Goal: Task Accomplishment & Management: Manage account settings

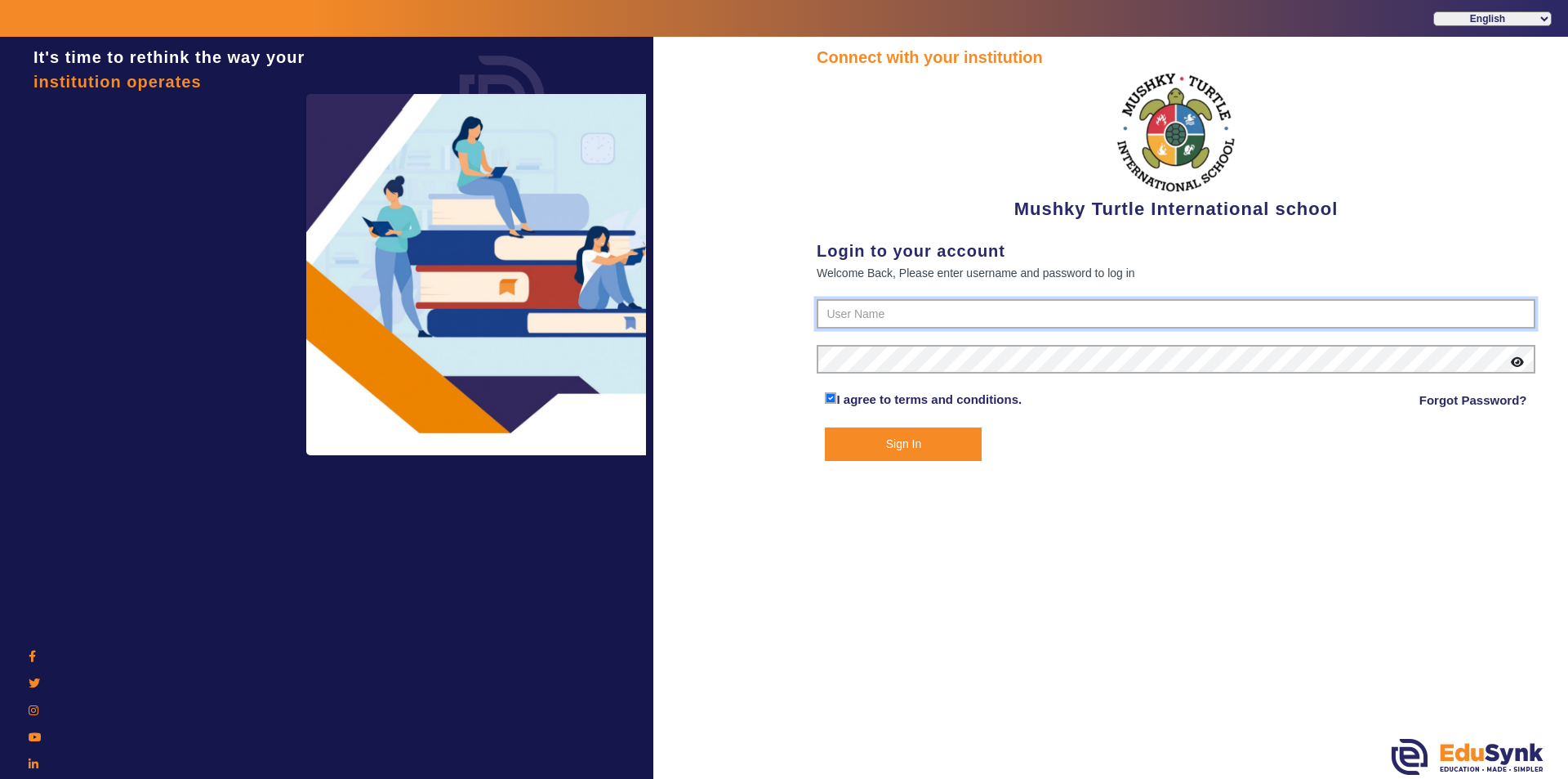
type input "9950605811"
click at [865, 442] on button "Sign In" at bounding box center [903, 444] width 157 height 33
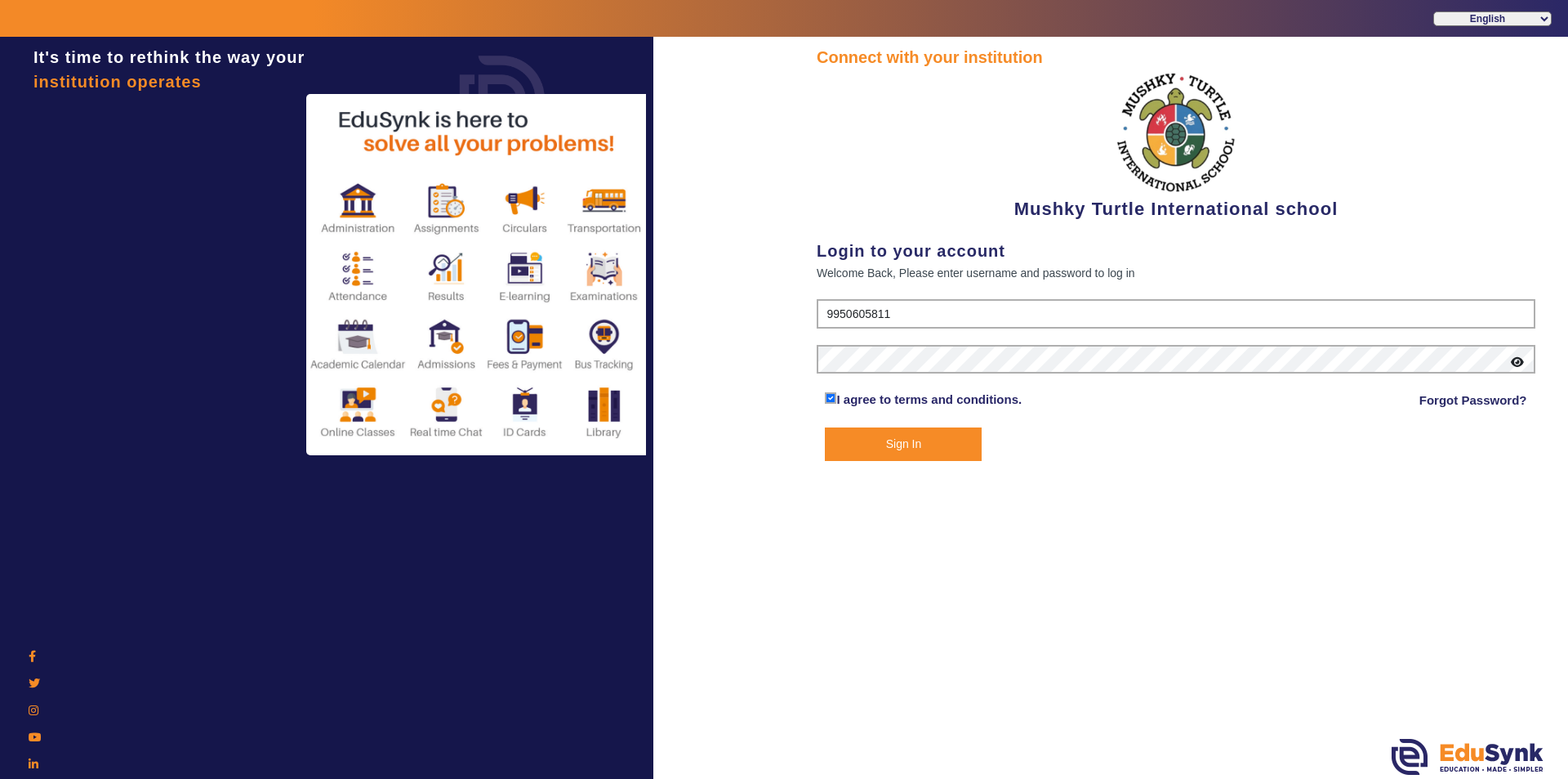
click at [894, 446] on button "Sign In" at bounding box center [903, 444] width 157 height 33
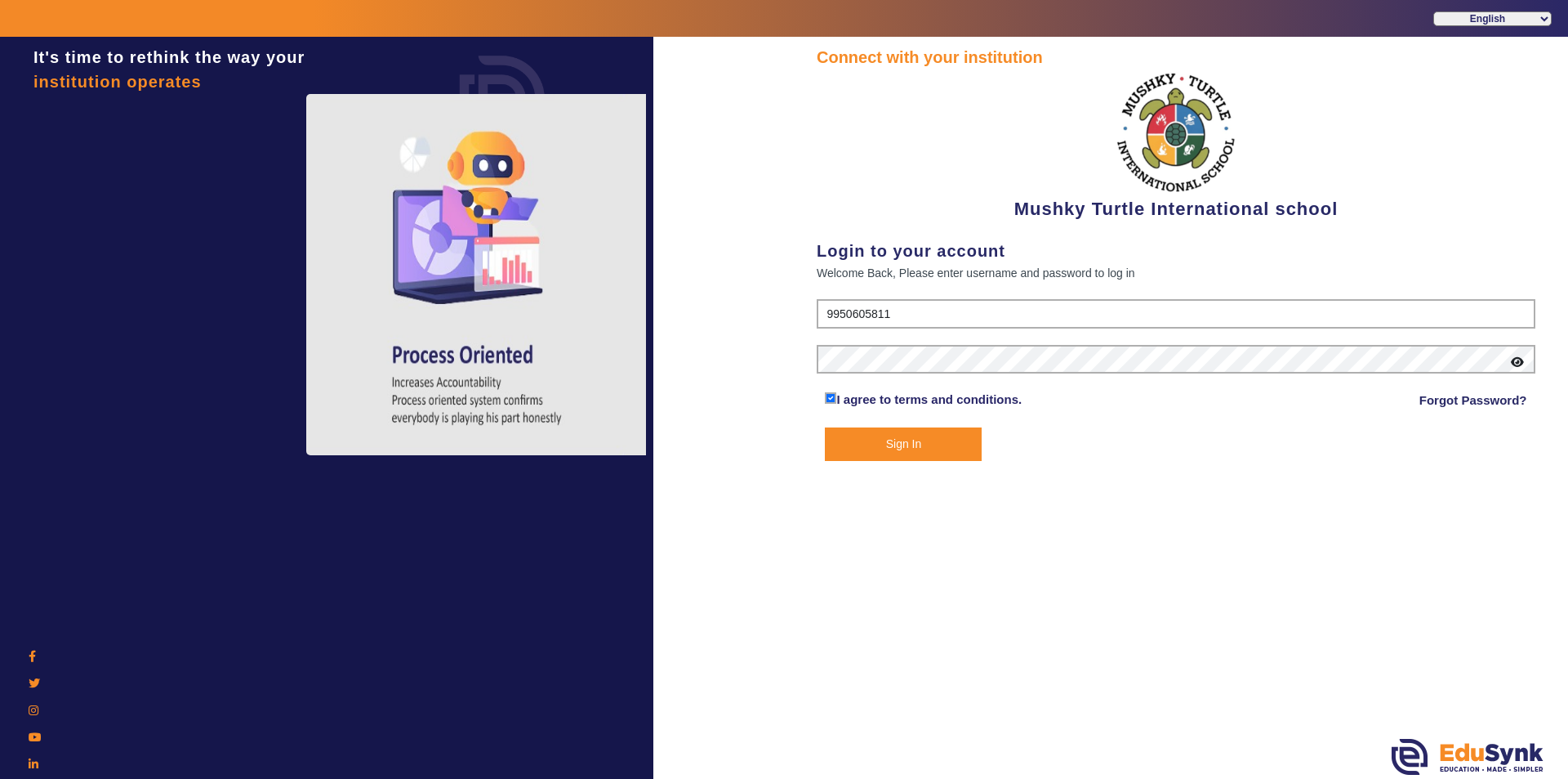
click at [871, 442] on button "Sign In" at bounding box center [903, 444] width 157 height 33
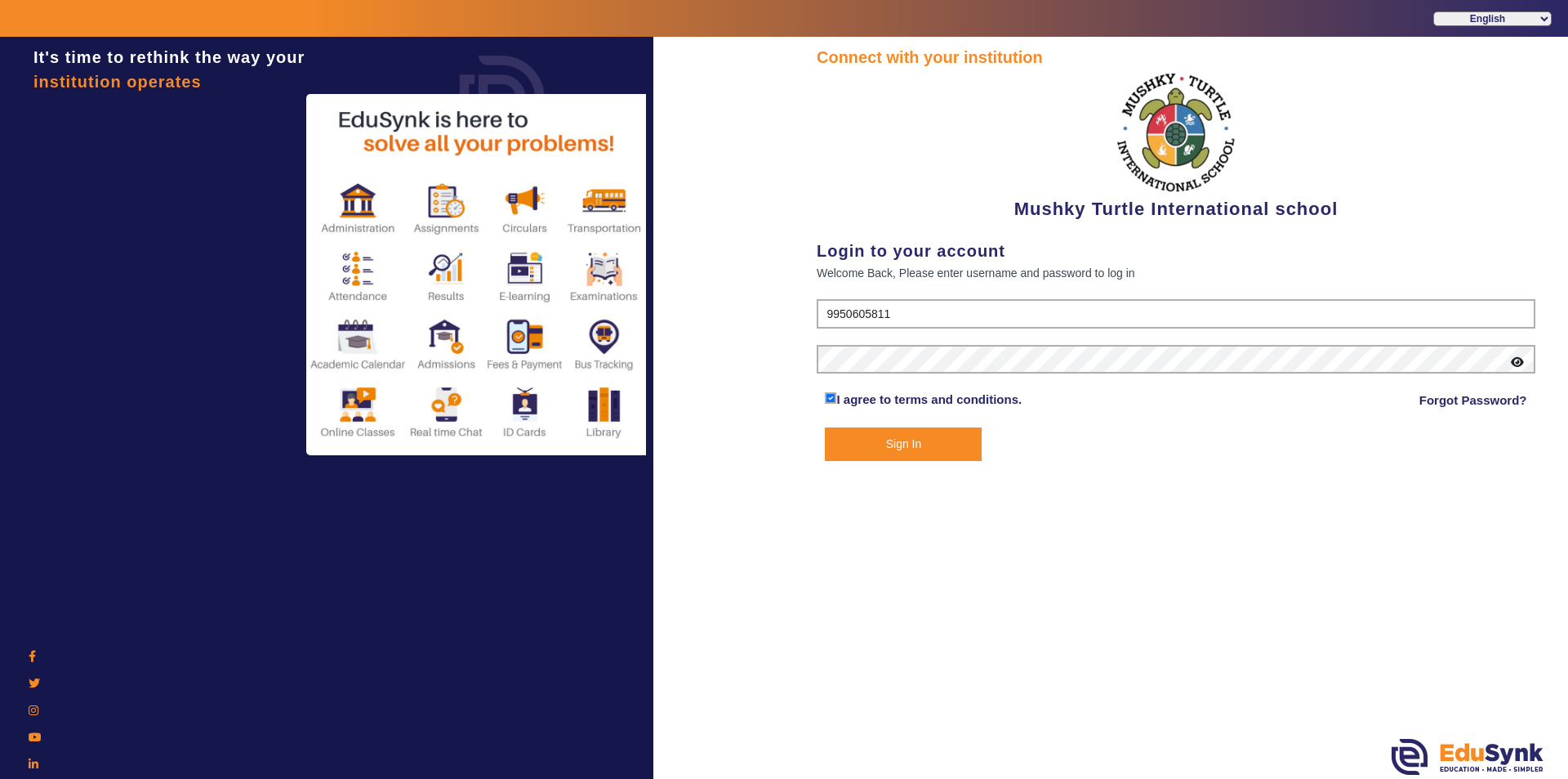
click at [897, 443] on button "Sign In" at bounding box center [903, 444] width 157 height 33
